Goal: Find specific page/section: Find specific page/section

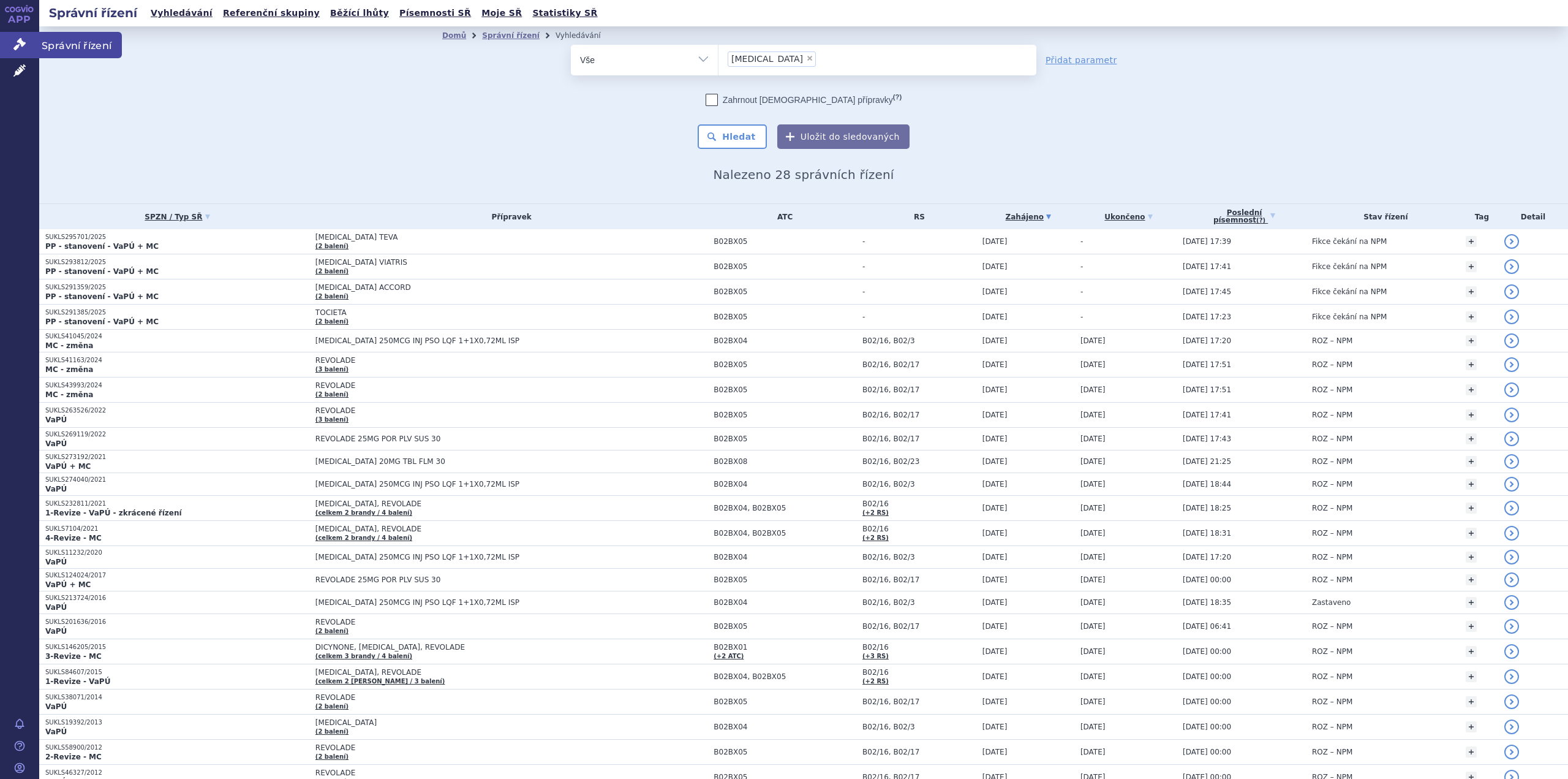
click at [68, 45] on span "Správní řízení" at bounding box center [80, 45] width 82 height 26
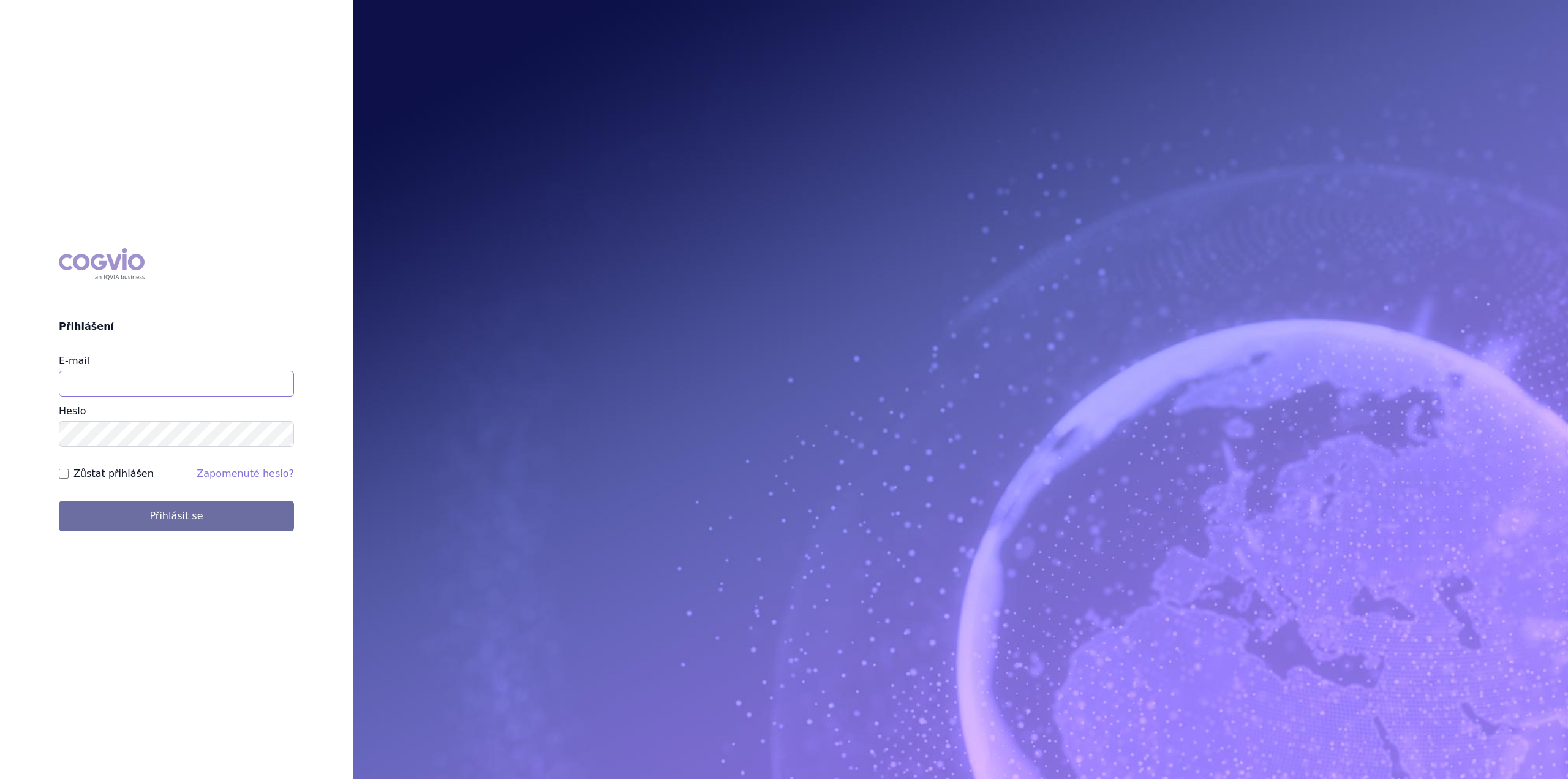
click at [122, 383] on input "E-mail" at bounding box center [176, 383] width 235 height 26
type input "jan.nedved@viatris.com"
click at [59, 501] on button "Přihlásit se" at bounding box center [176, 515] width 235 height 30
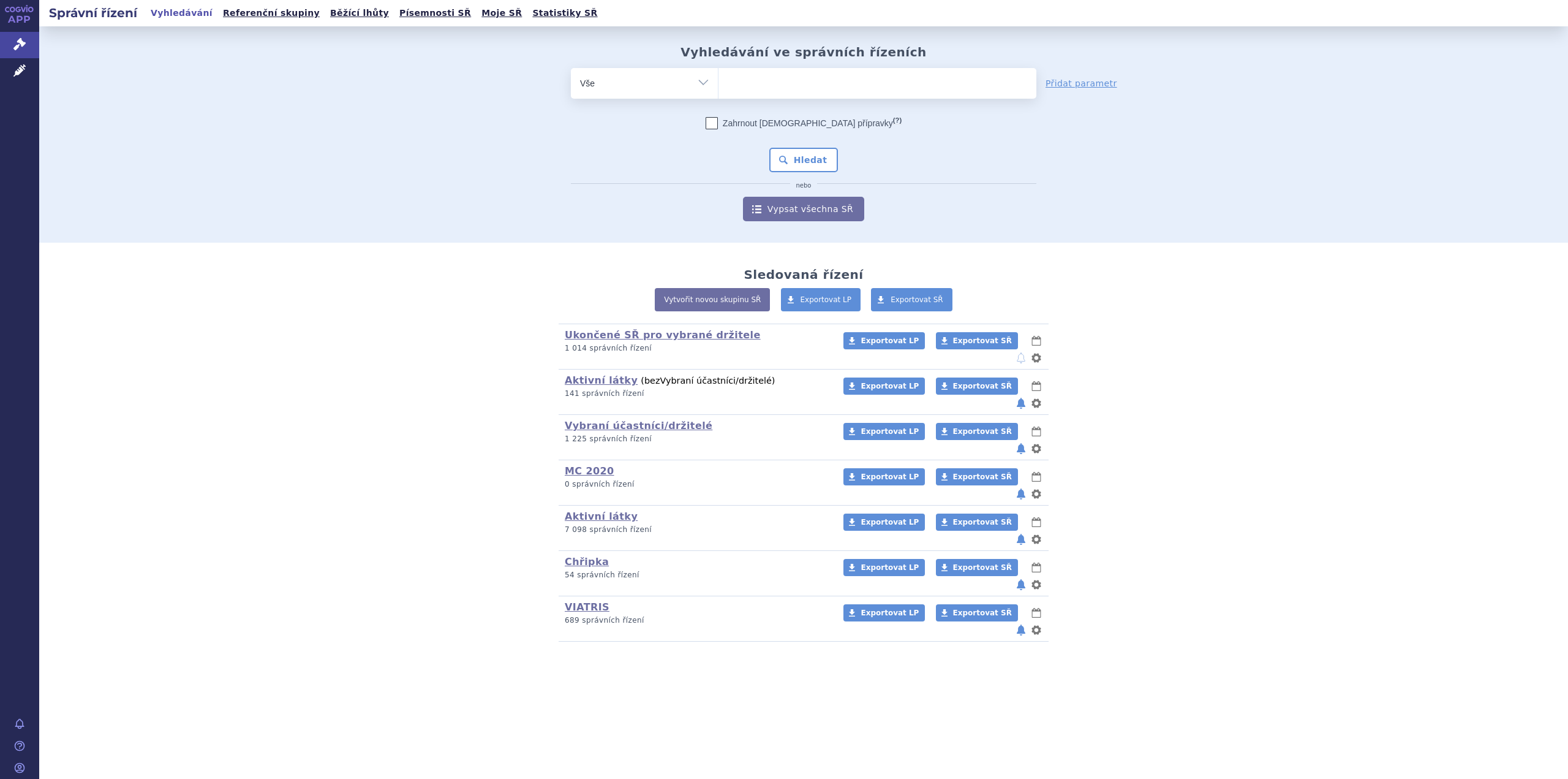
click at [766, 84] on ul at bounding box center [877, 81] width 317 height 26
click at [718, 84] on select at bounding box center [718, 82] width 1 height 30
paste input "0214249"
type input "0214249"
select select "0214249"
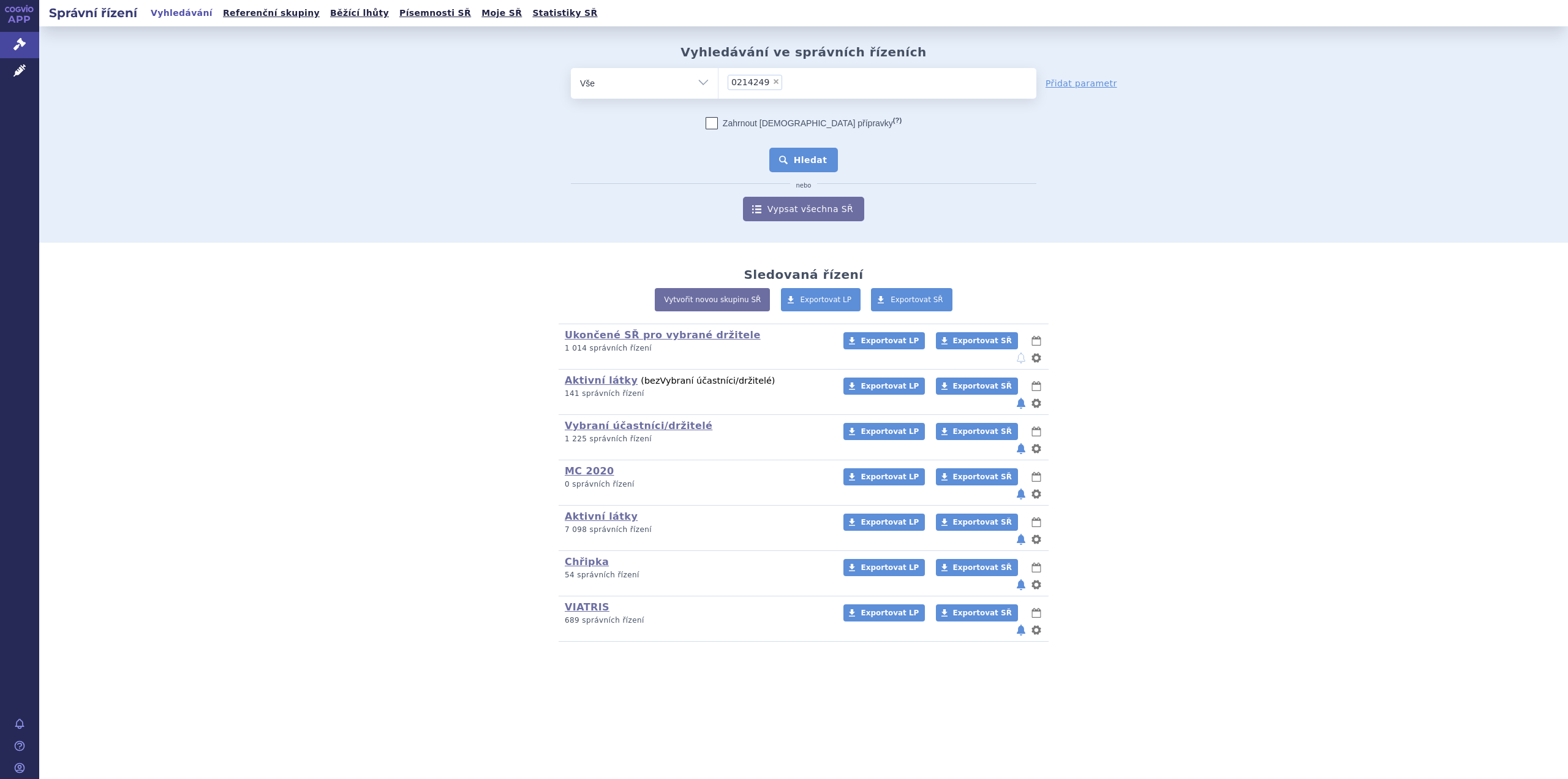
click at [801, 171] on button "Hledat" at bounding box center [804, 160] width 69 height 24
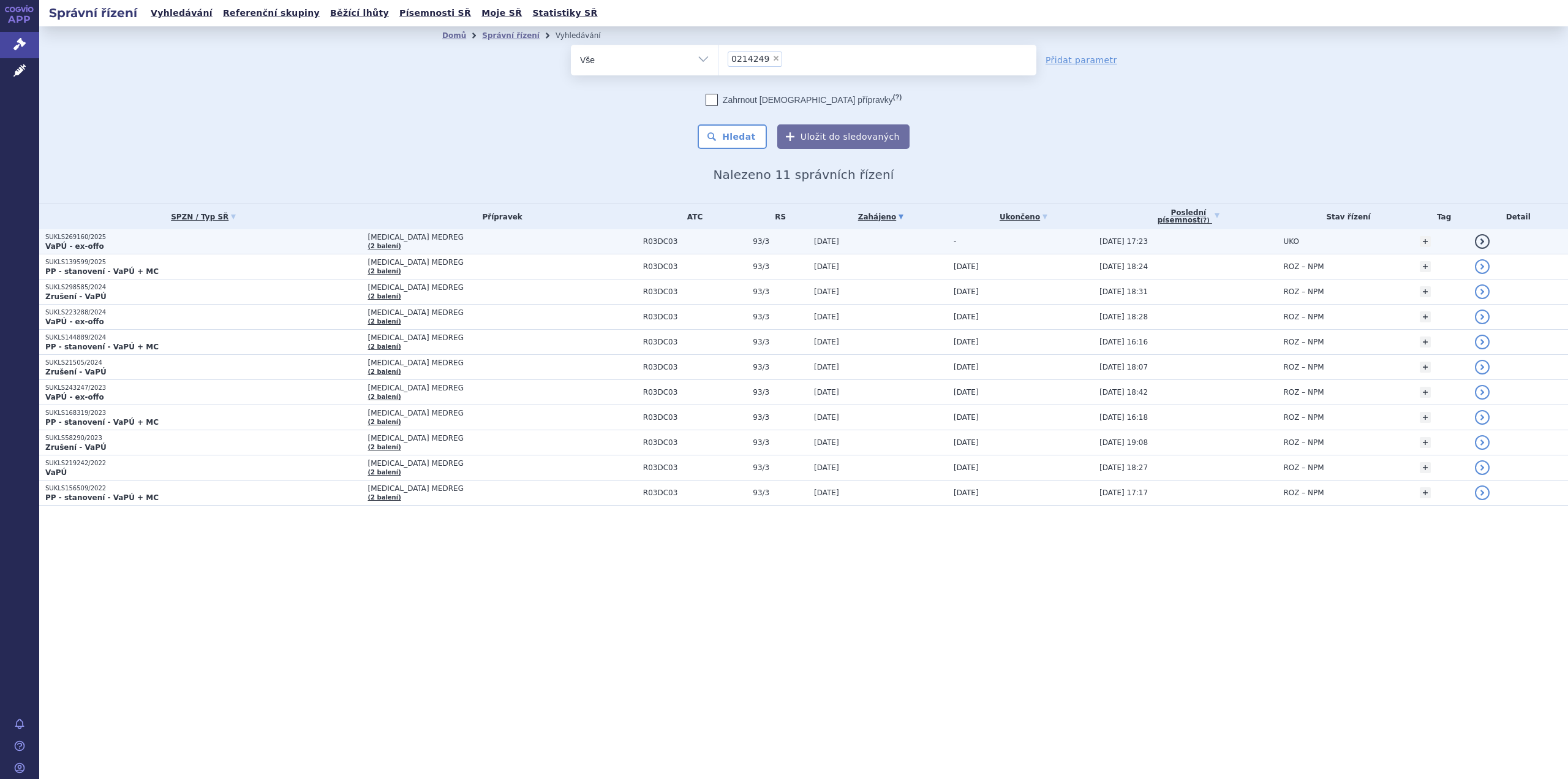
click at [114, 243] on p "VaPÚ - ex-offo" at bounding box center [203, 245] width 316 height 10
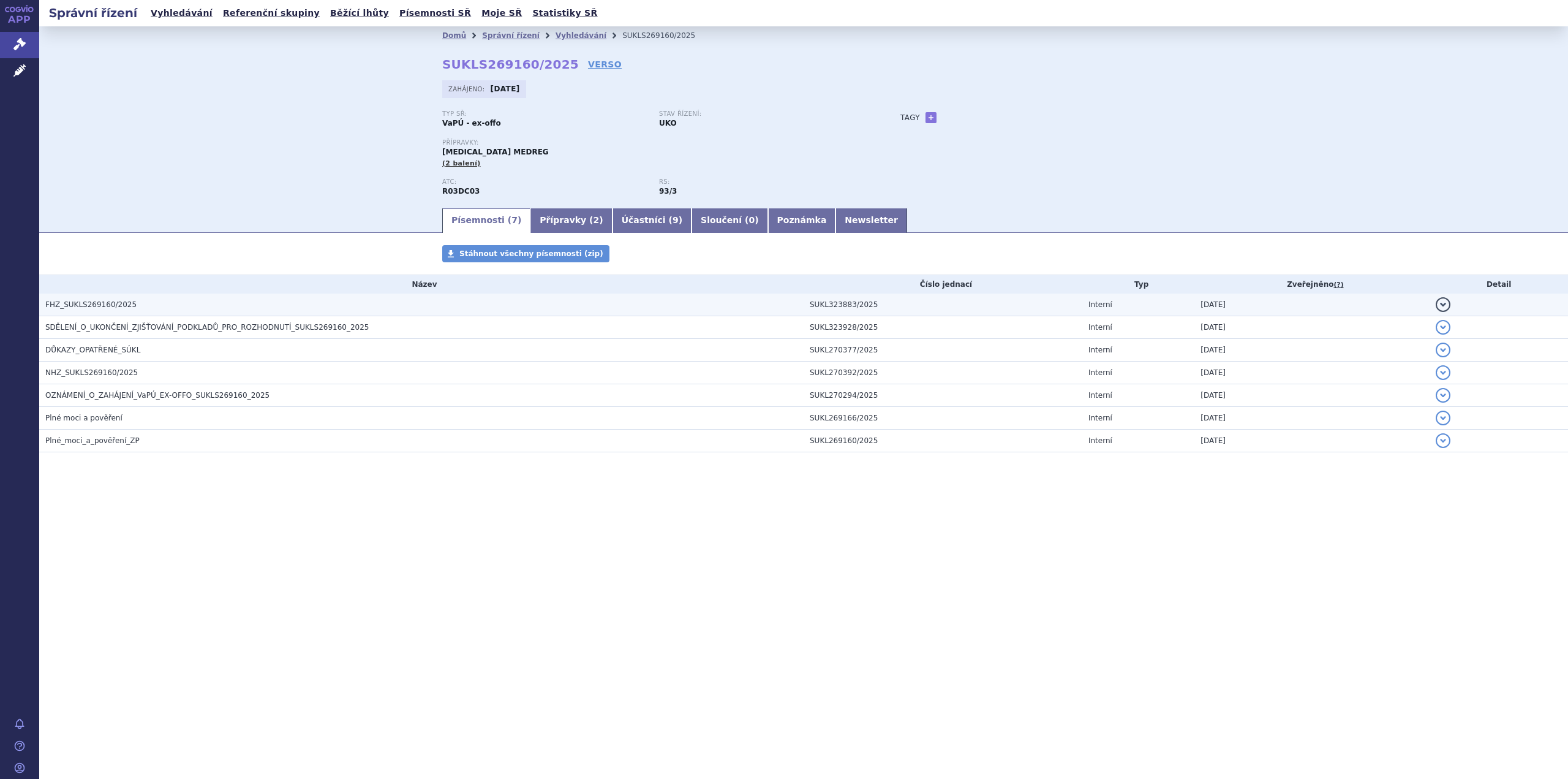
click at [108, 302] on span "FHZ_SUKLS269160/2025" at bounding box center [90, 304] width 91 height 9
